Goal: Transaction & Acquisition: Obtain resource

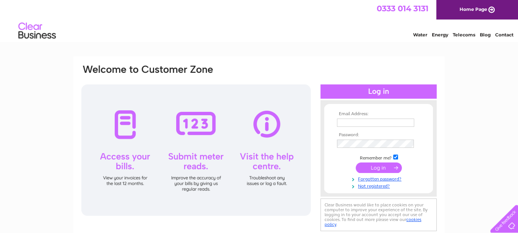
type input "[EMAIL_ADDRESS][DOMAIN_NAME]"
click at [372, 169] on input "submit" at bounding box center [378, 167] width 46 height 10
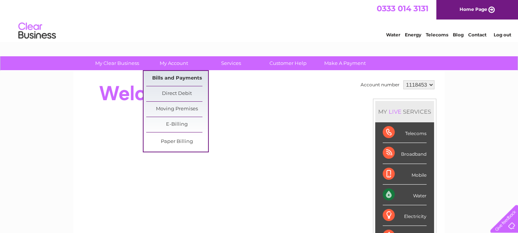
click at [179, 76] on link "Bills and Payments" at bounding box center [177, 78] width 62 height 15
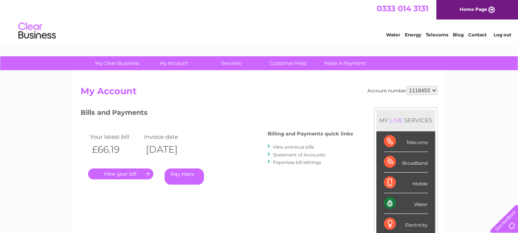
click at [130, 172] on link "." at bounding box center [120, 173] width 65 height 11
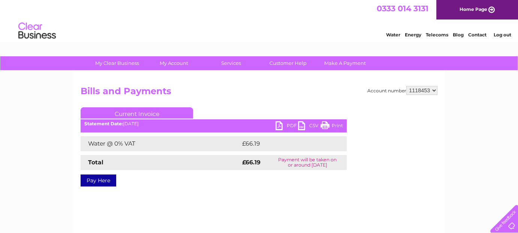
click at [287, 124] on link "PDF" at bounding box center [286, 126] width 22 height 11
click at [498, 34] on link "Log out" at bounding box center [502, 35] width 18 height 6
